Goal: Find specific page/section: Find specific page/section

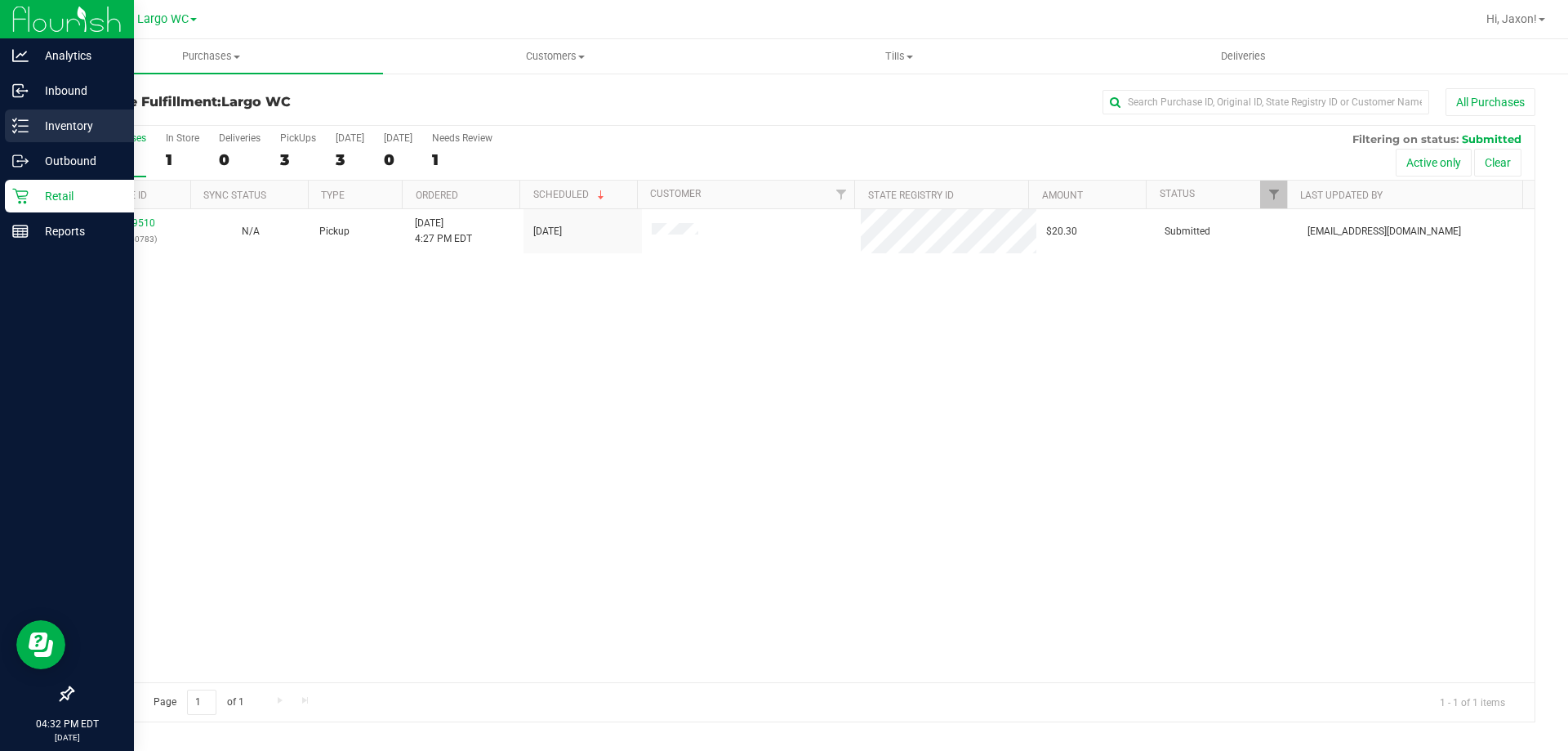
click at [51, 120] on p "Inventory" at bounding box center [77, 125] width 98 height 19
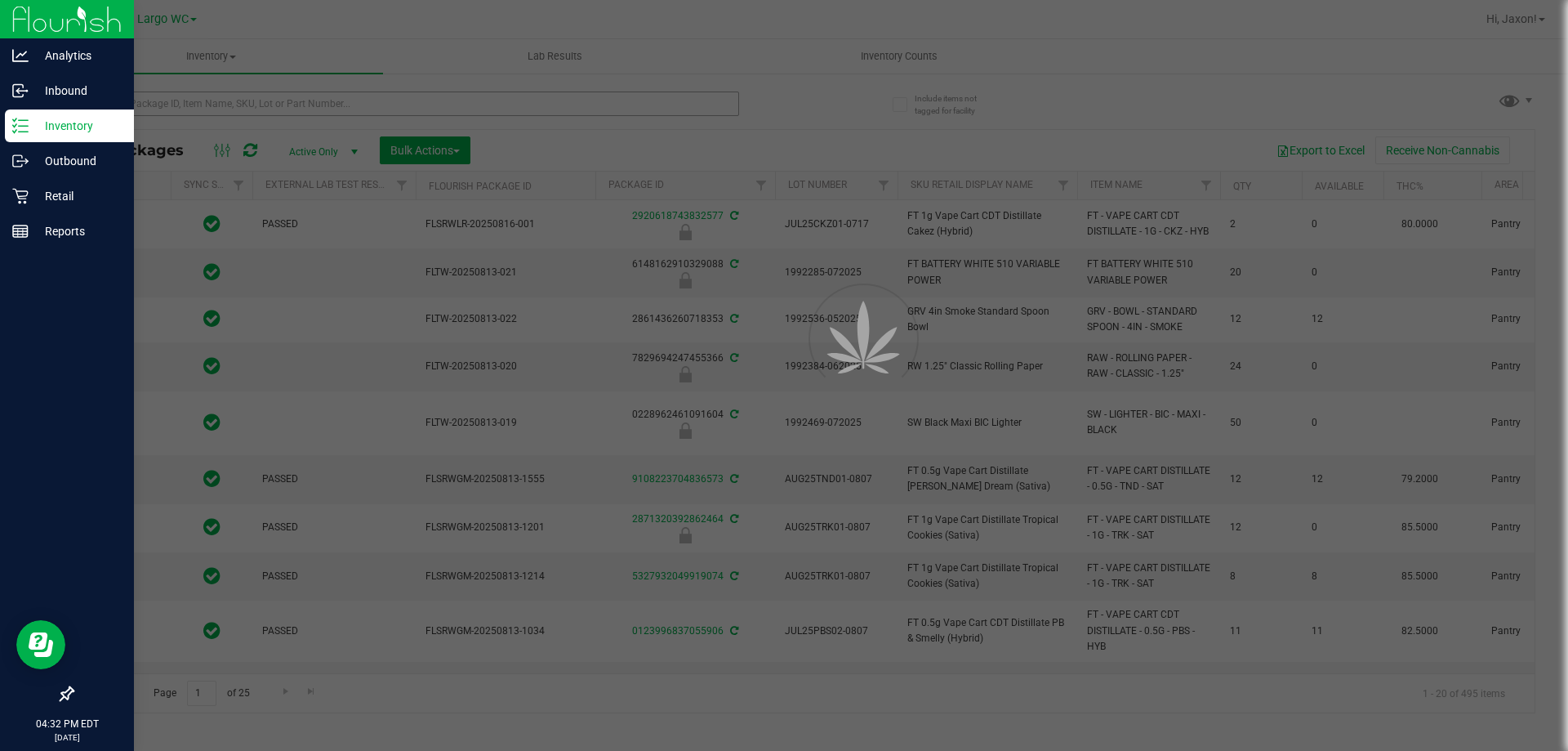
click at [169, 96] on div at bounding box center [784, 375] width 1568 height 751
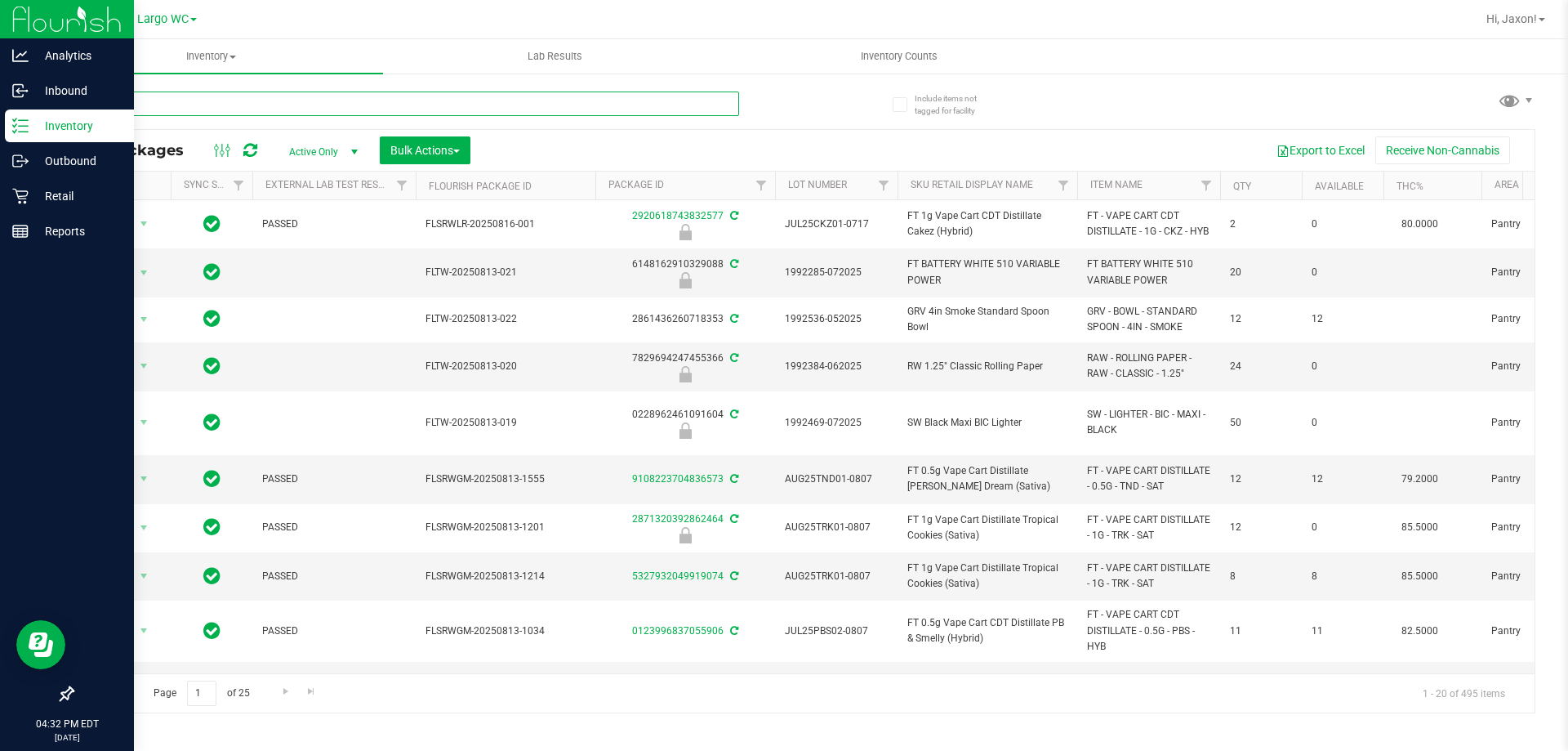
click at [186, 105] on input "text" at bounding box center [406, 103] width 667 height 25
type input "blt"
